Goal: Task Accomplishment & Management: Manage account settings

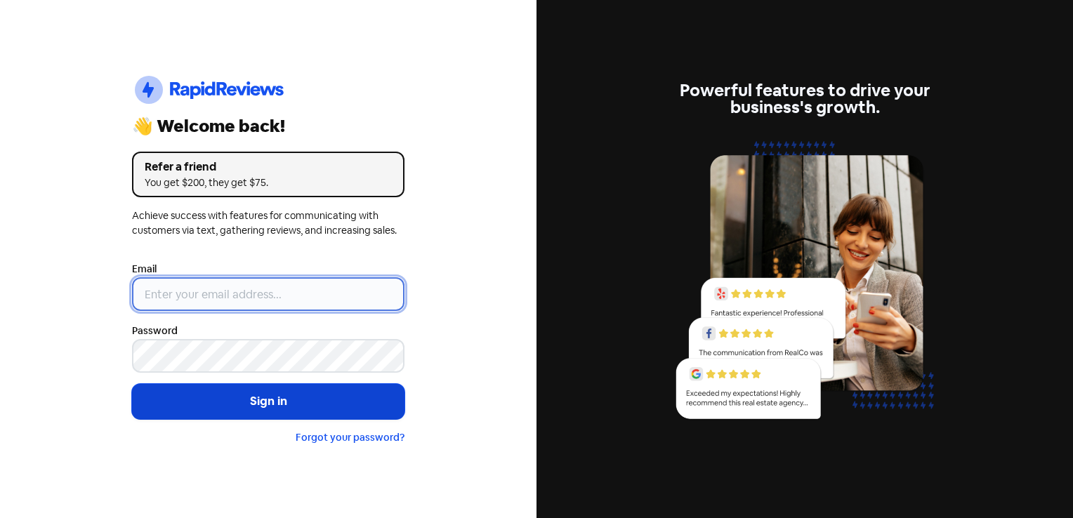
type input "[EMAIL_ADDRESS][DOMAIN_NAME]"
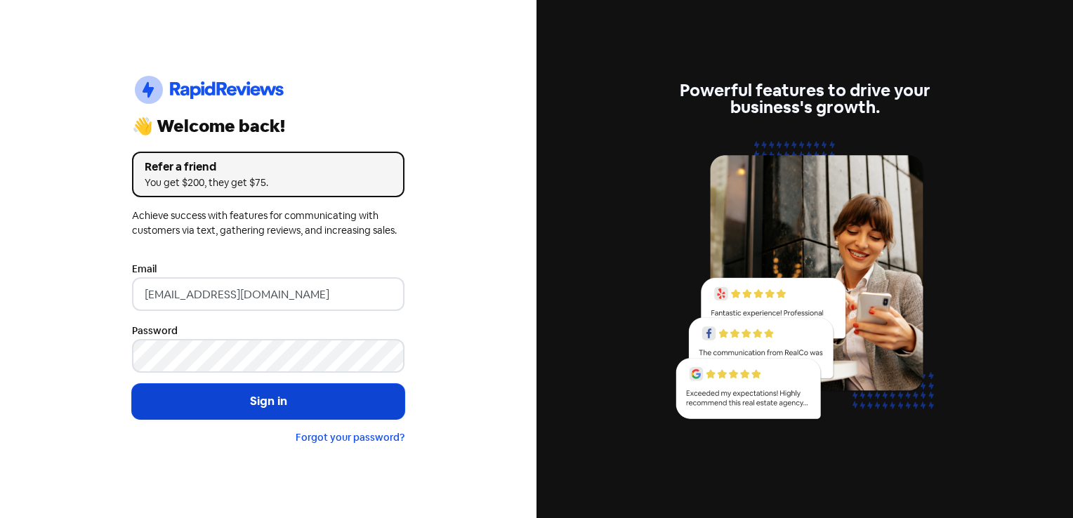
click at [202, 400] on button "Sign in" at bounding box center [268, 401] width 272 height 35
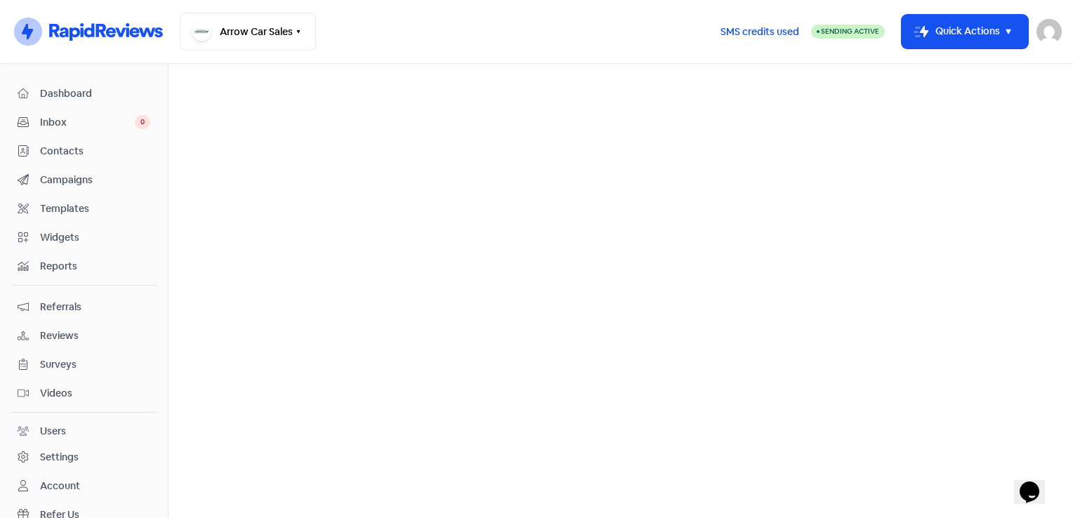
click at [1042, 39] on img at bounding box center [1048, 31] width 25 height 25
click at [994, 41] on button "Icon For Thunder-move Quick Actions" at bounding box center [965, 32] width 126 height 34
click at [676, 168] on main at bounding box center [621, 291] width 904 height 454
